Goal: Check status: Check status

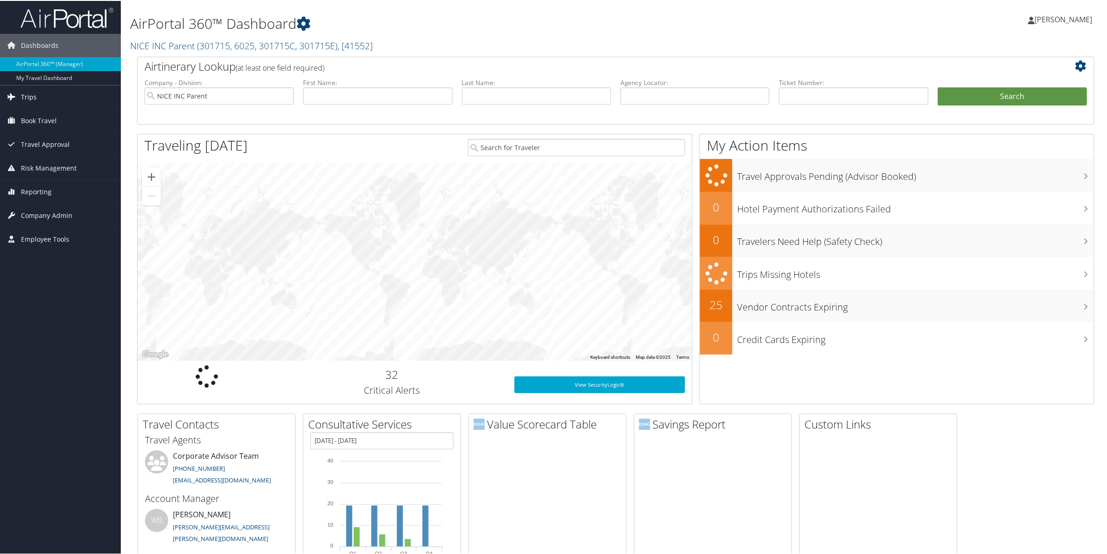
click at [22, 93] on span "Trips" at bounding box center [29, 96] width 16 height 23
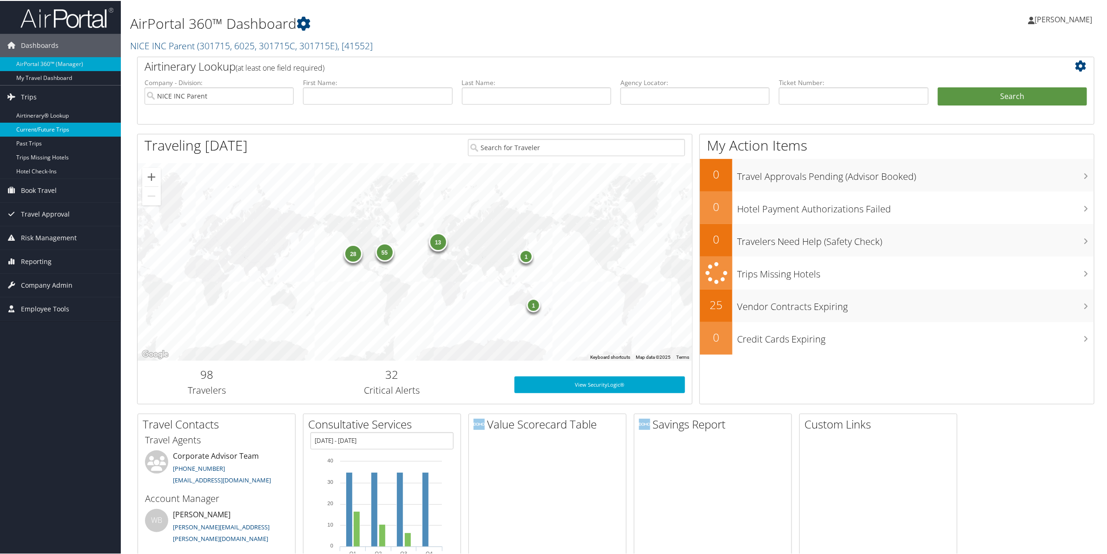
click at [33, 126] on link "Current/Future Trips" at bounding box center [60, 129] width 121 height 14
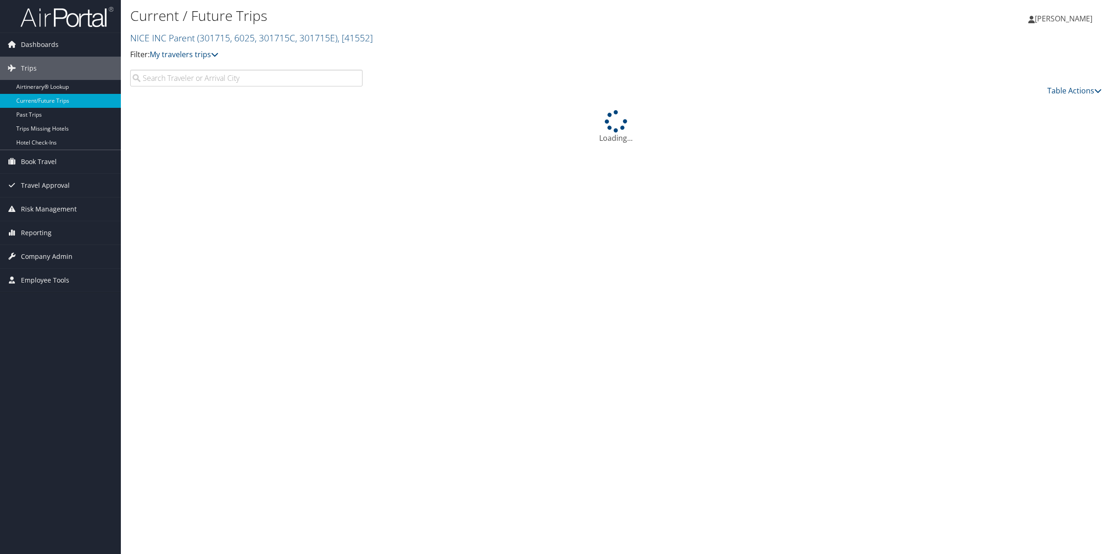
click at [228, 83] on input "search" at bounding box center [246, 78] width 232 height 17
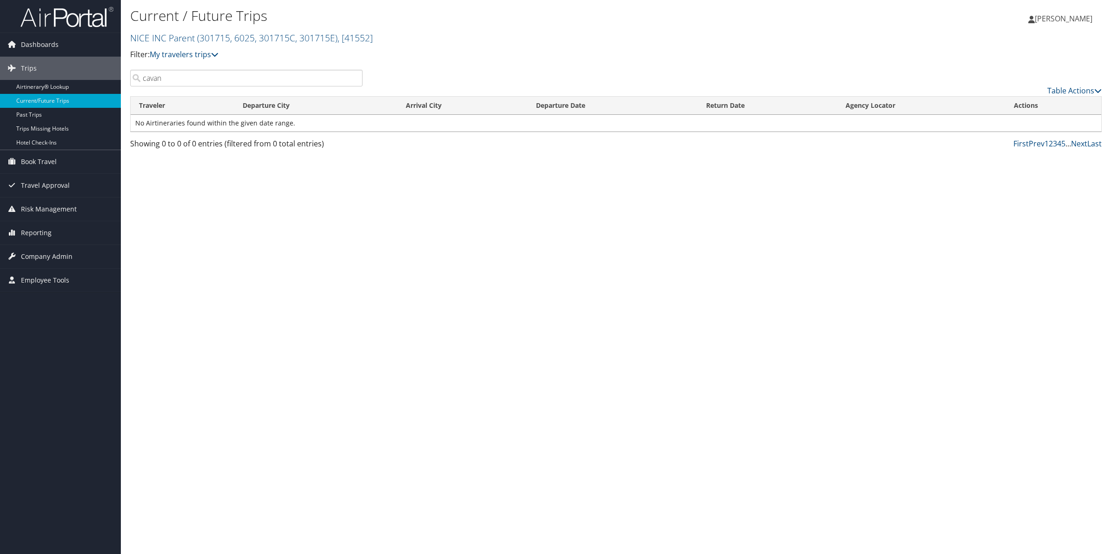
type input "cavan"
